Goal: Transaction & Acquisition: Purchase product/service

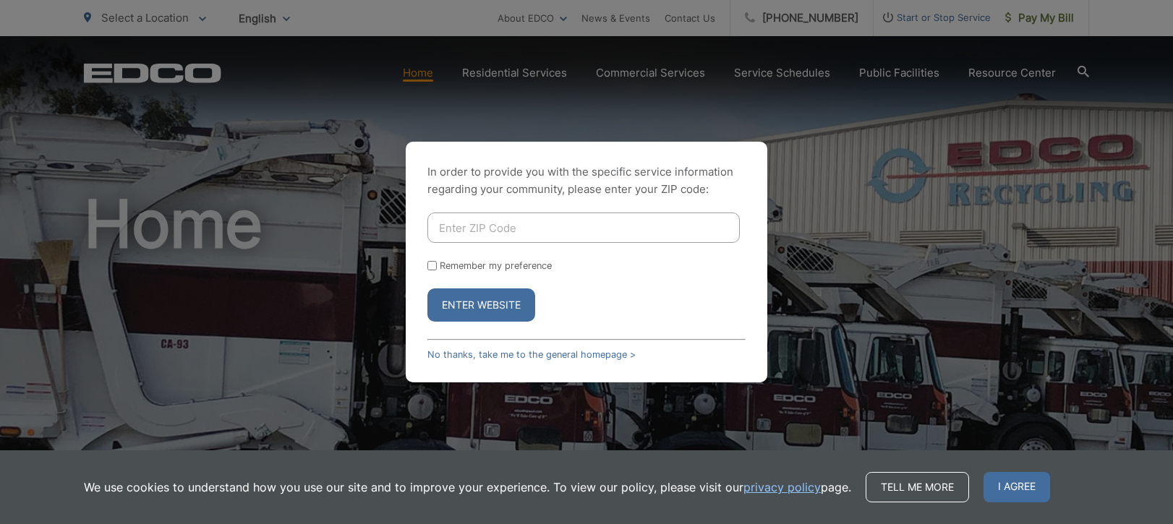
click at [488, 234] on input "Enter ZIP Code" at bounding box center [584, 228] width 313 height 30
type input "92084"
click at [480, 305] on button "Enter Website" at bounding box center [482, 305] width 108 height 33
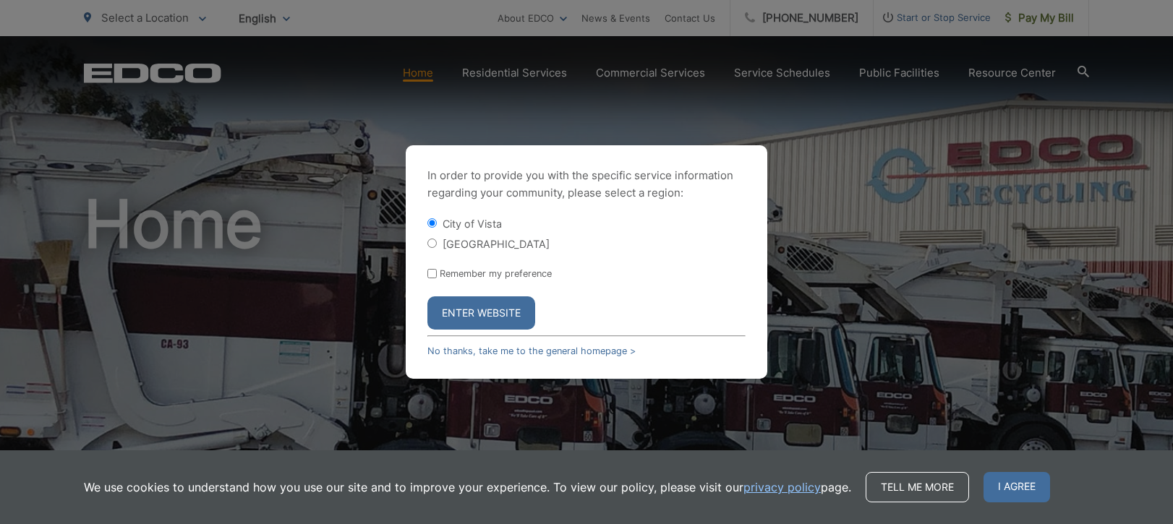
click at [516, 303] on button "Enter Website" at bounding box center [482, 313] width 108 height 33
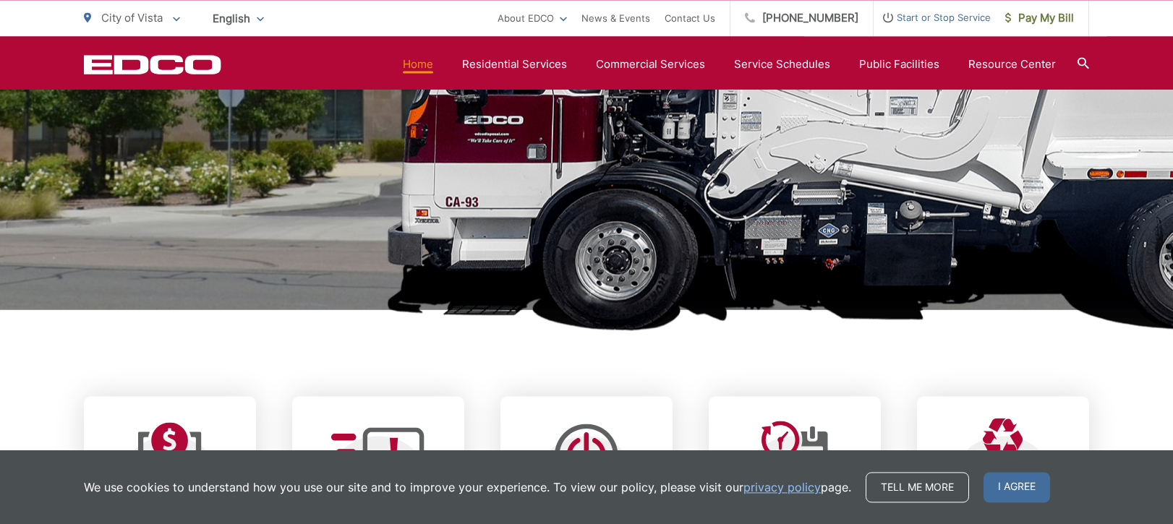
scroll to position [295, 0]
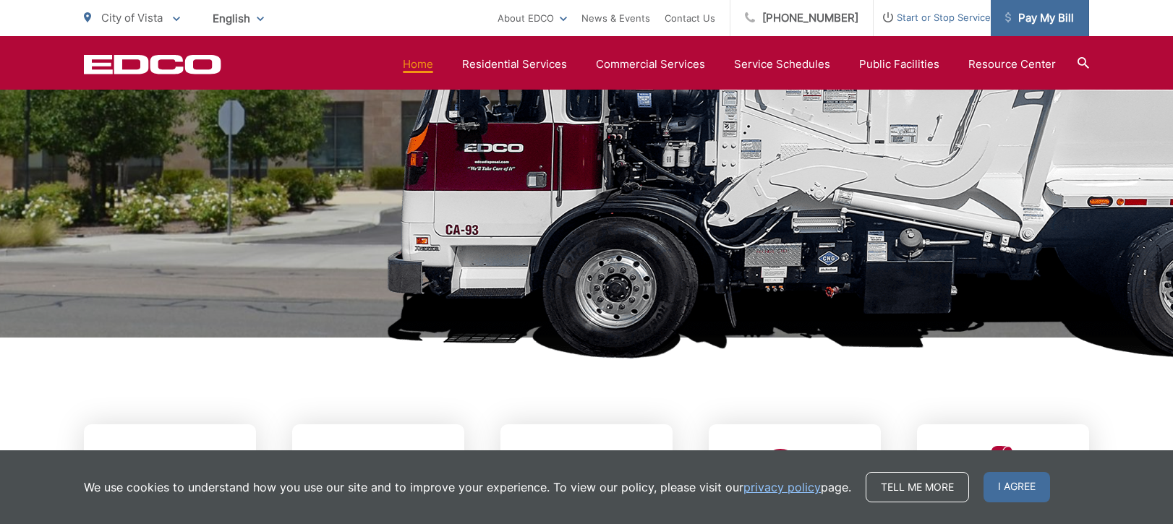
click at [1036, 14] on span "Pay My Bill" at bounding box center [1040, 17] width 69 height 17
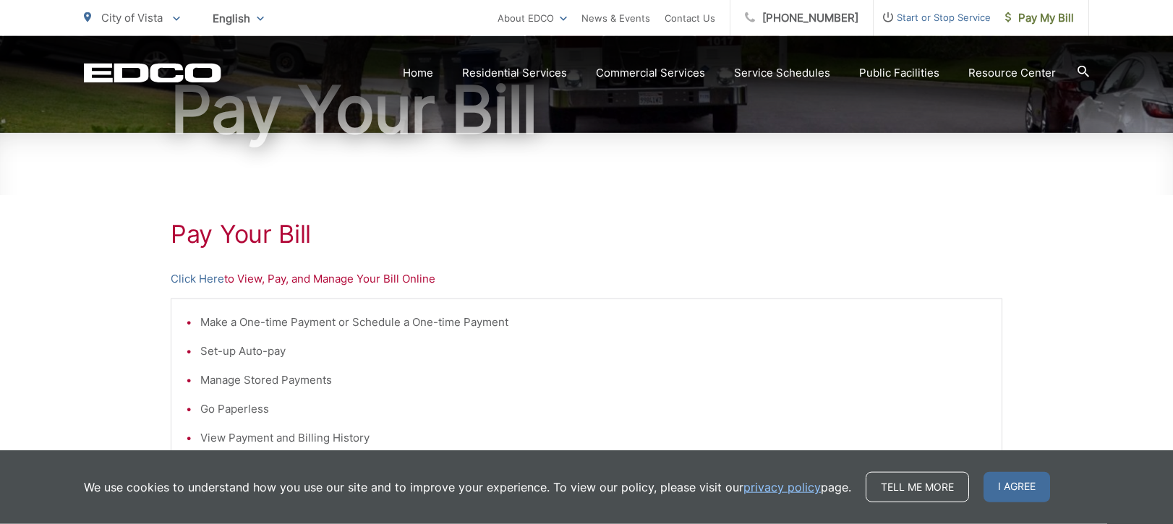
scroll to position [148, 0]
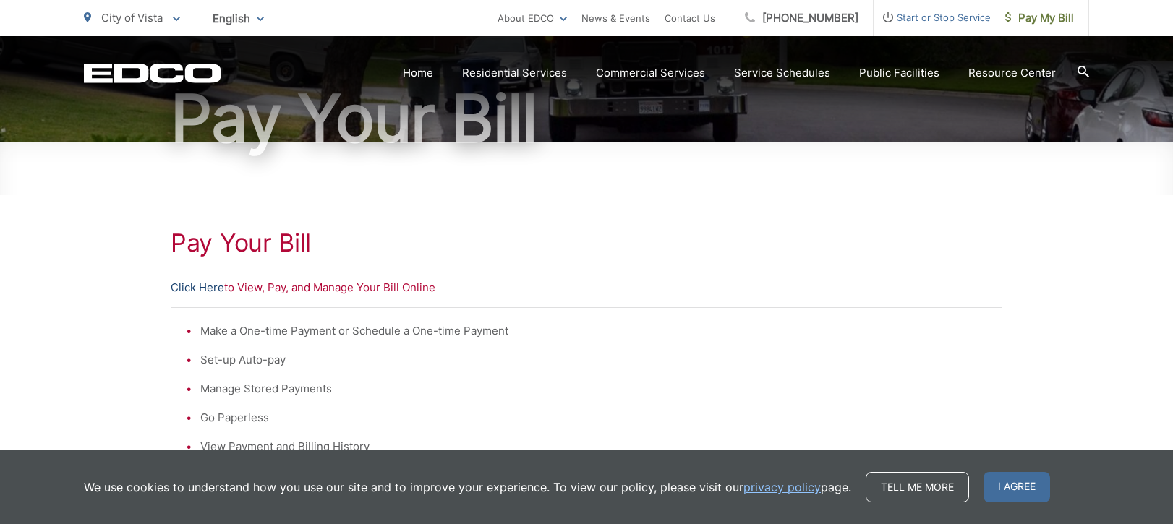
click at [199, 292] on link "Click Here" at bounding box center [198, 287] width 54 height 17
